Goal: Browse casually: Explore the website without a specific task or goal

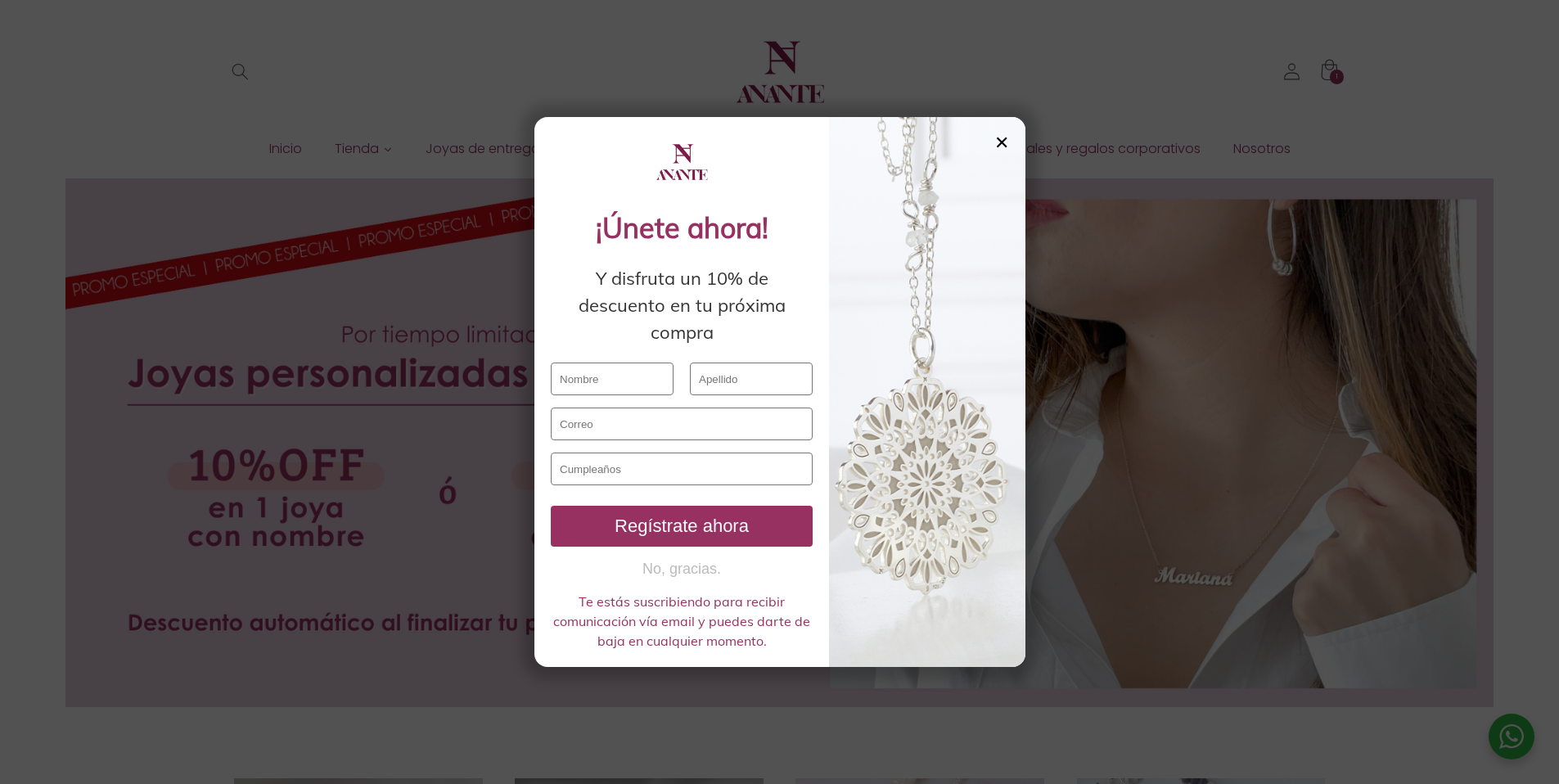
click at [1000, 133] on div "✕" at bounding box center [1001, 142] width 14 height 18
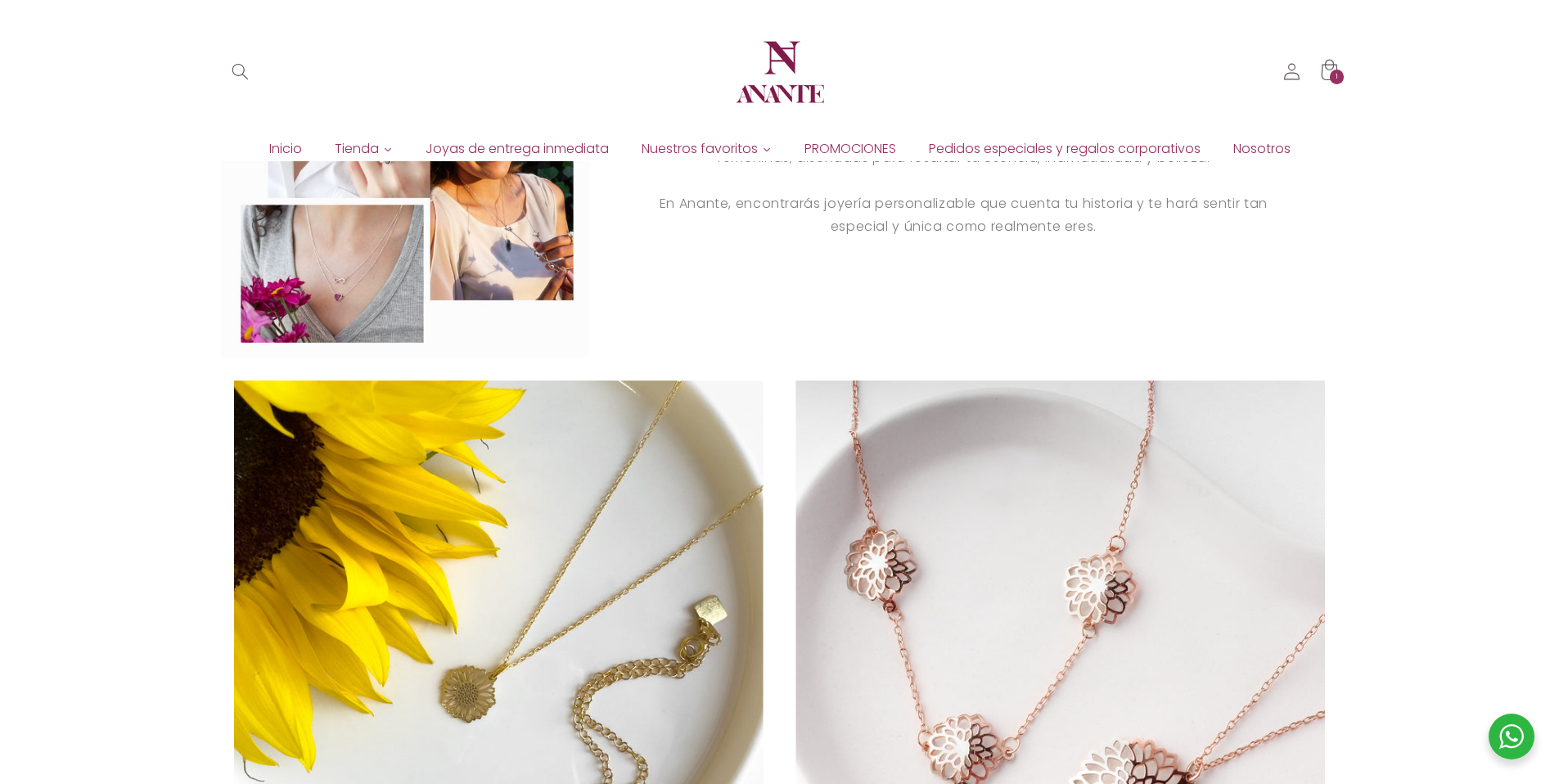
scroll to position [2155, 0]
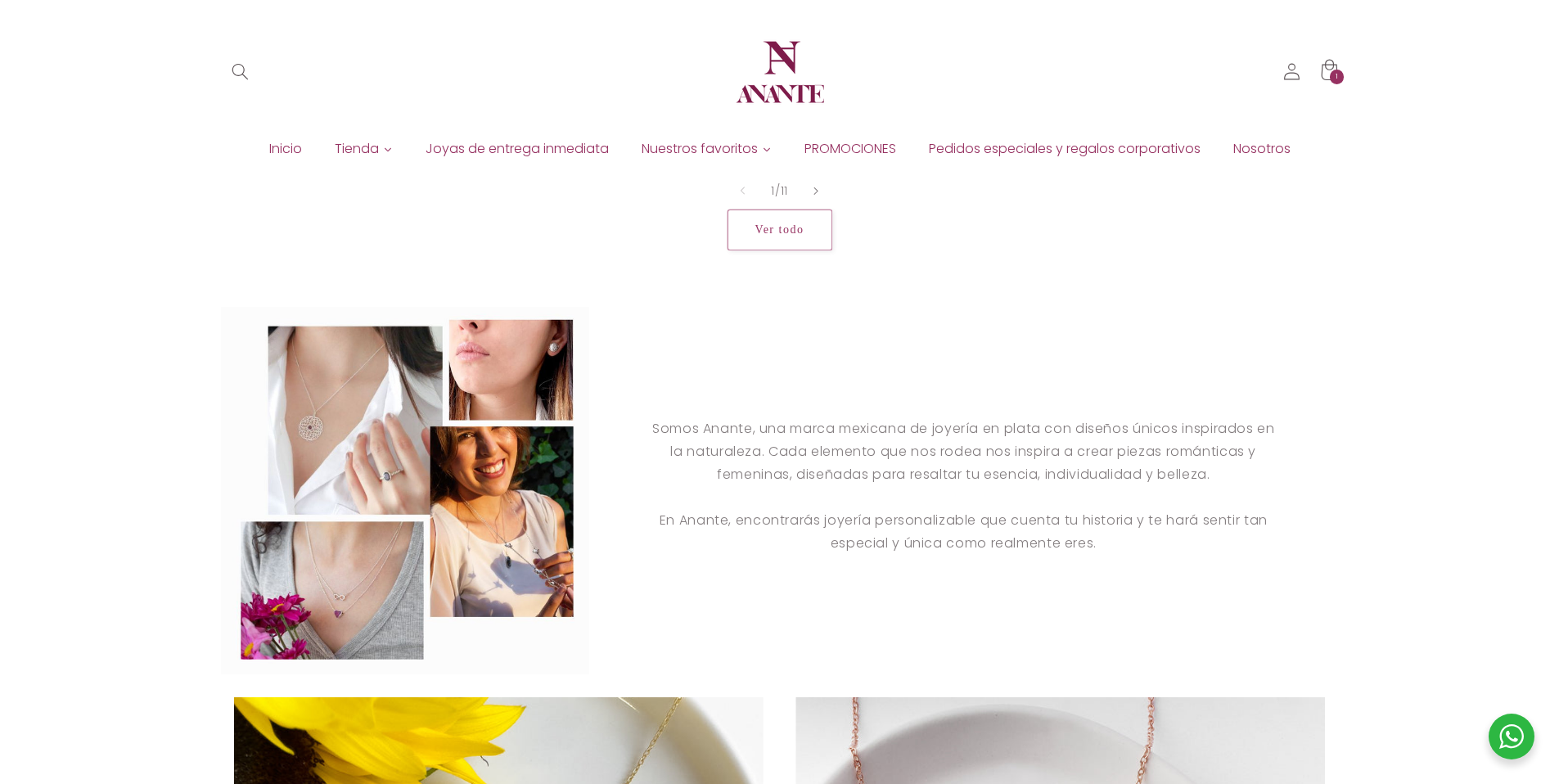
click at [762, 68] on img at bounding box center [780, 72] width 98 height 98
